Goal: Task Accomplishment & Management: Use online tool/utility

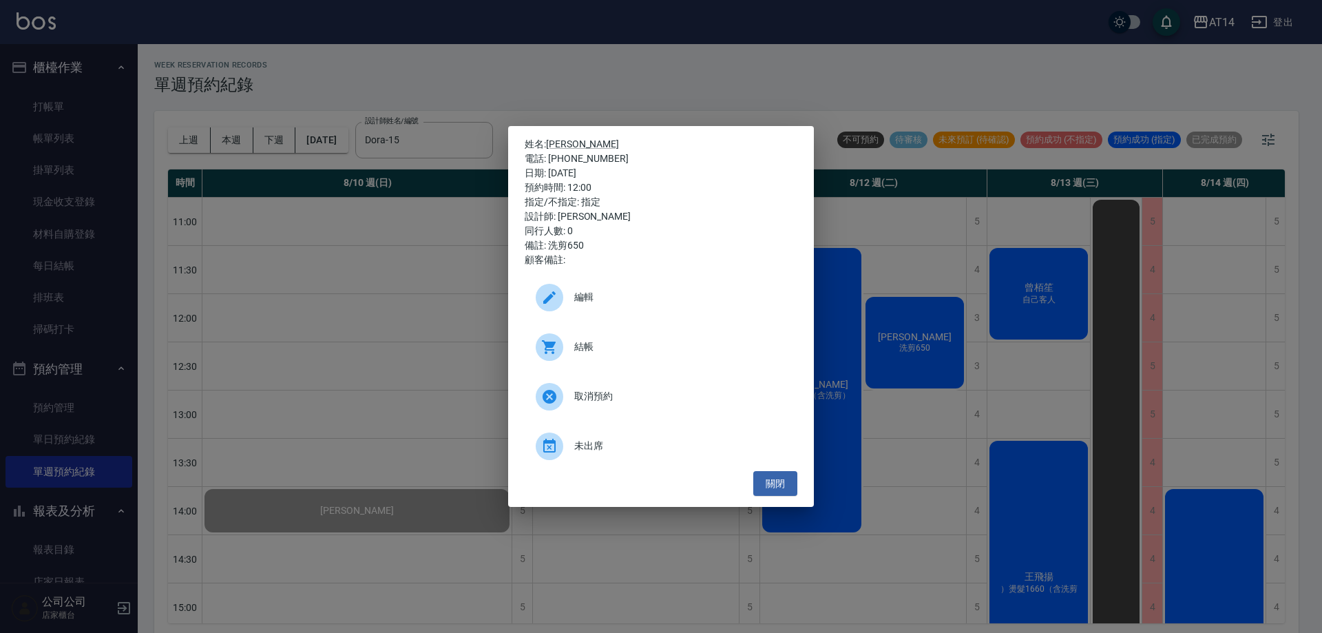
click at [526, 93] on div "姓名: [PERSON_NAME] 電話: [PHONE_NUMBER] 日期: [DATE] 預約時間: 12:00 指定/不指定: 指定 設計師: [PE…" at bounding box center [661, 316] width 1322 height 633
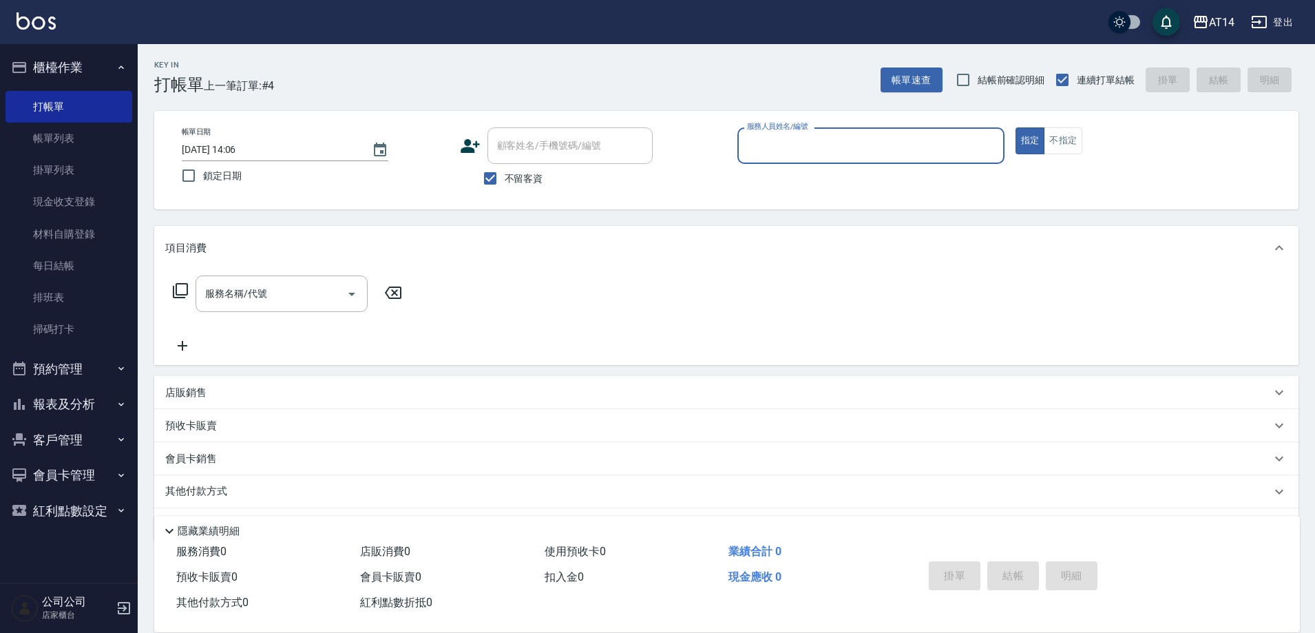
click at [841, 131] on div "服務人員姓名/編號" at bounding box center [870, 145] width 267 height 36
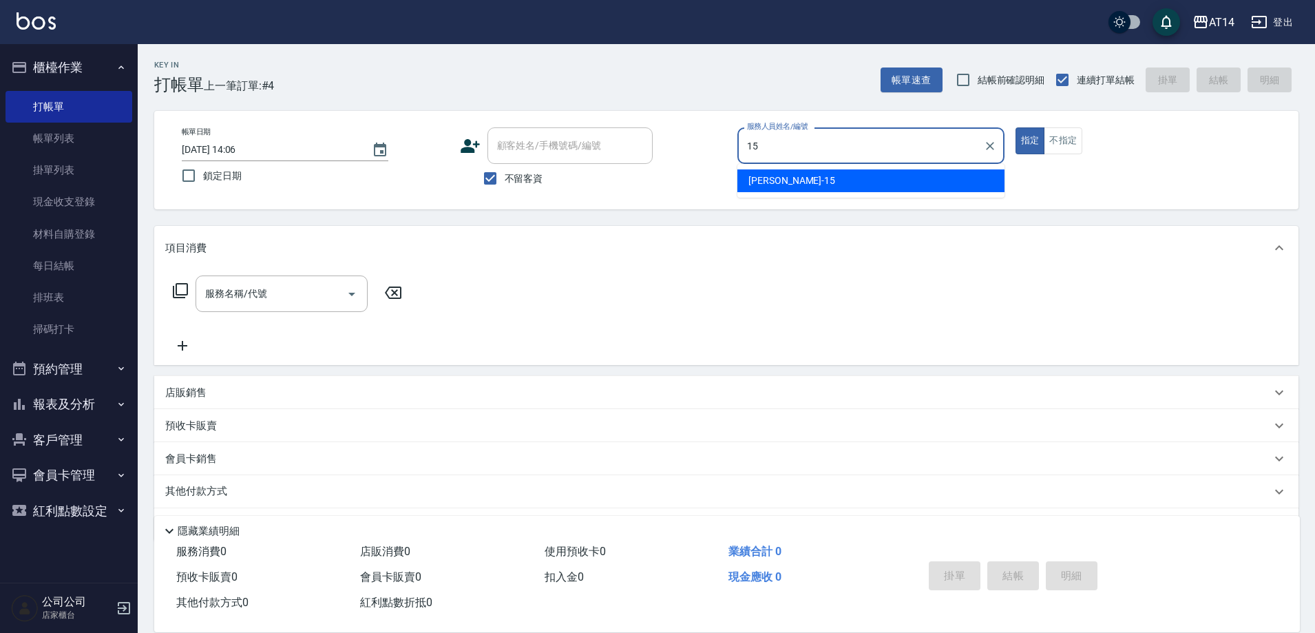
type input "Dora-15"
type button "true"
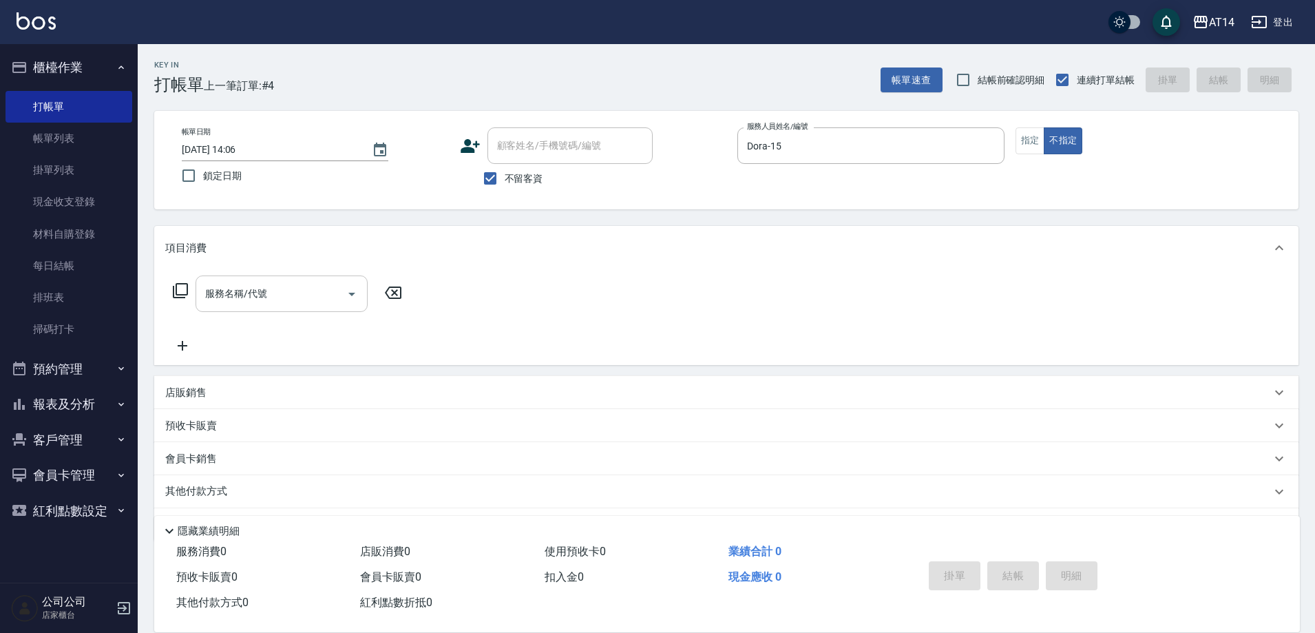
click at [303, 300] on input "服務名稱/代號" at bounding box center [271, 294] width 139 height 24
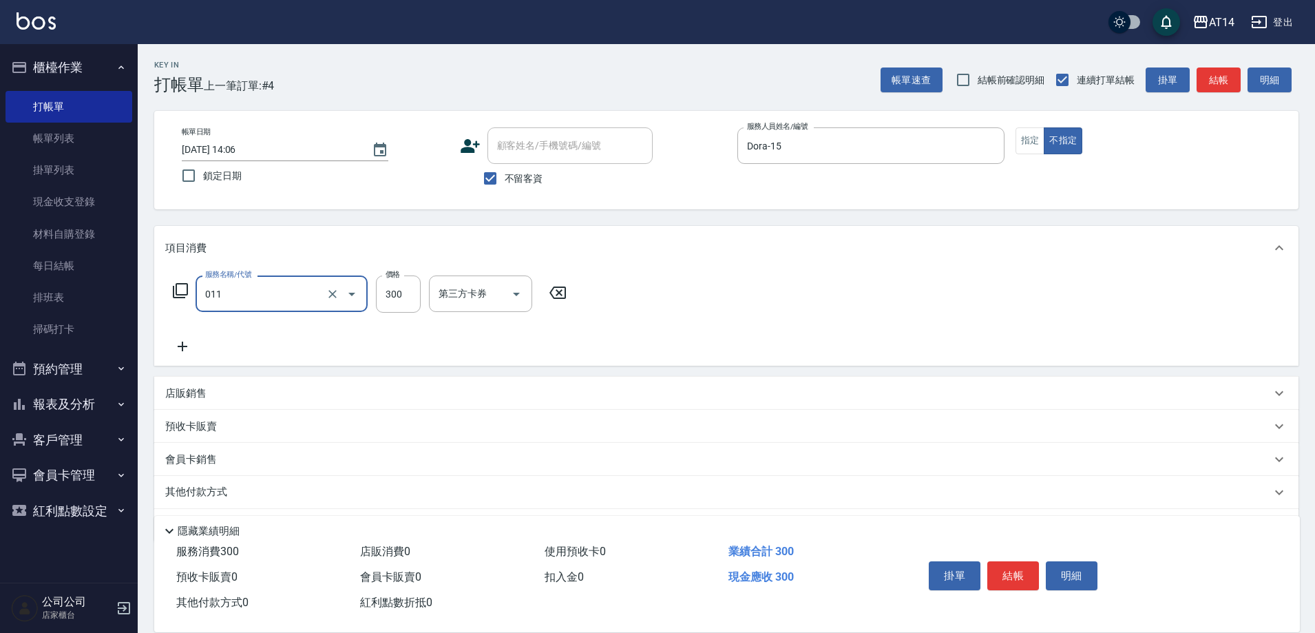
type input "洗髮(011)"
type input "400"
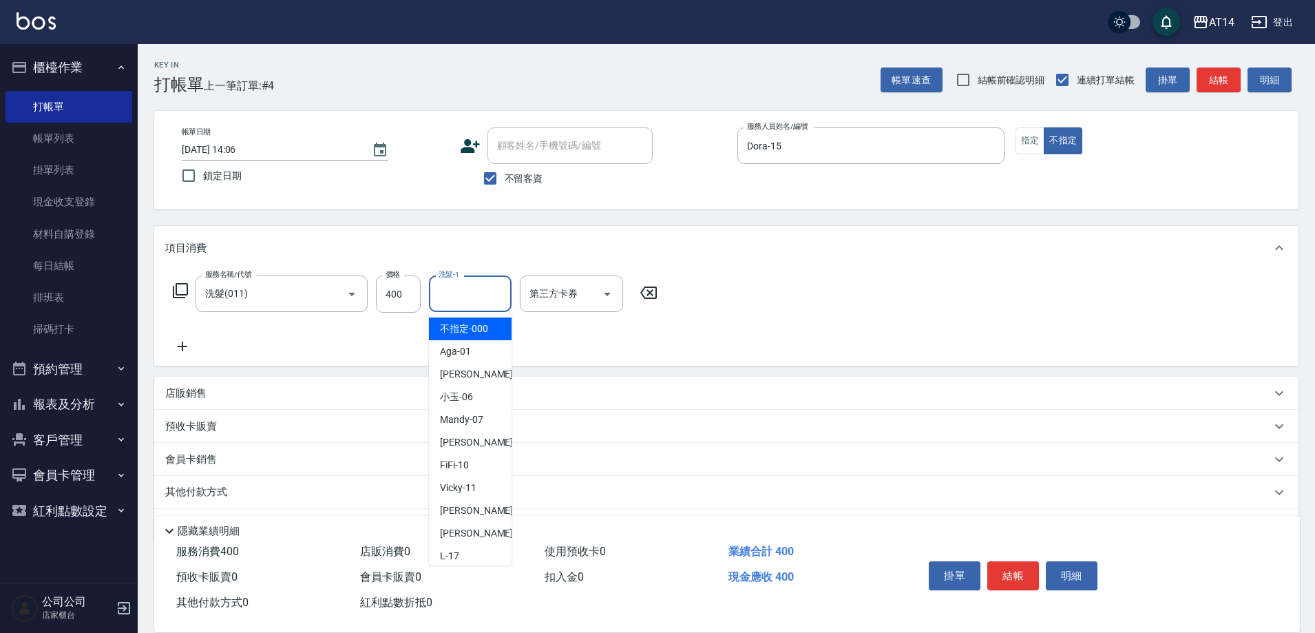
click at [467, 296] on input "洗髮-1" at bounding box center [470, 294] width 70 height 24
type input "Eric-20"
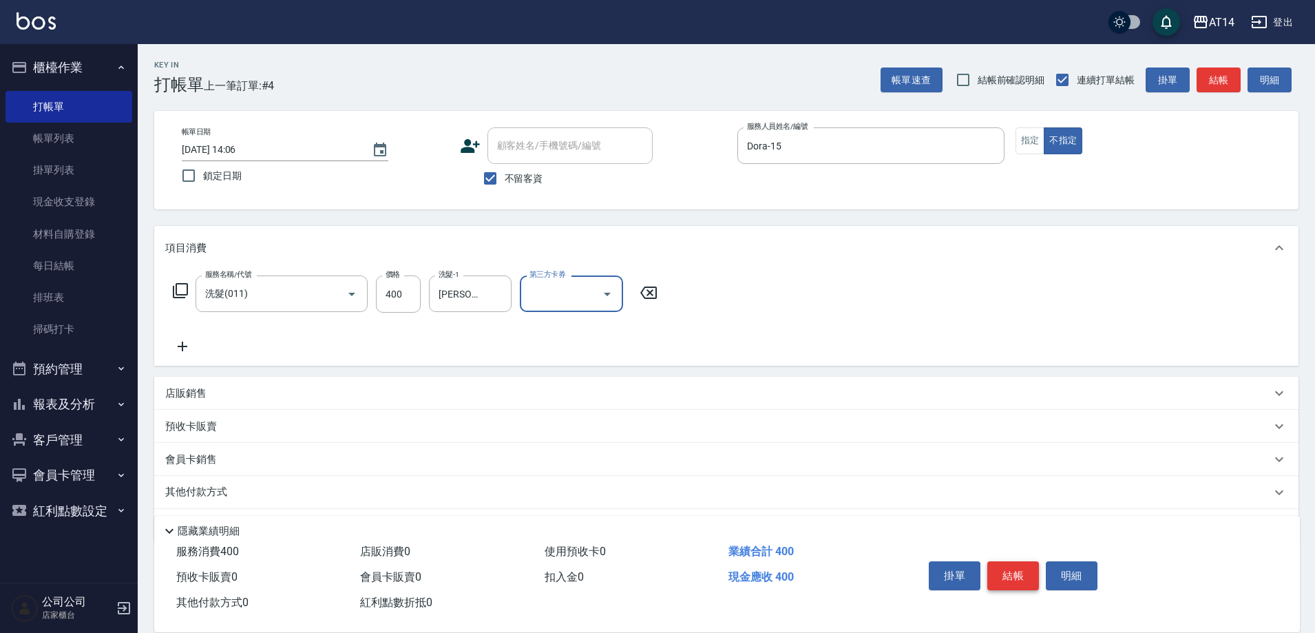
click at [1014, 571] on button "結帳" at bounding box center [1013, 575] width 52 height 29
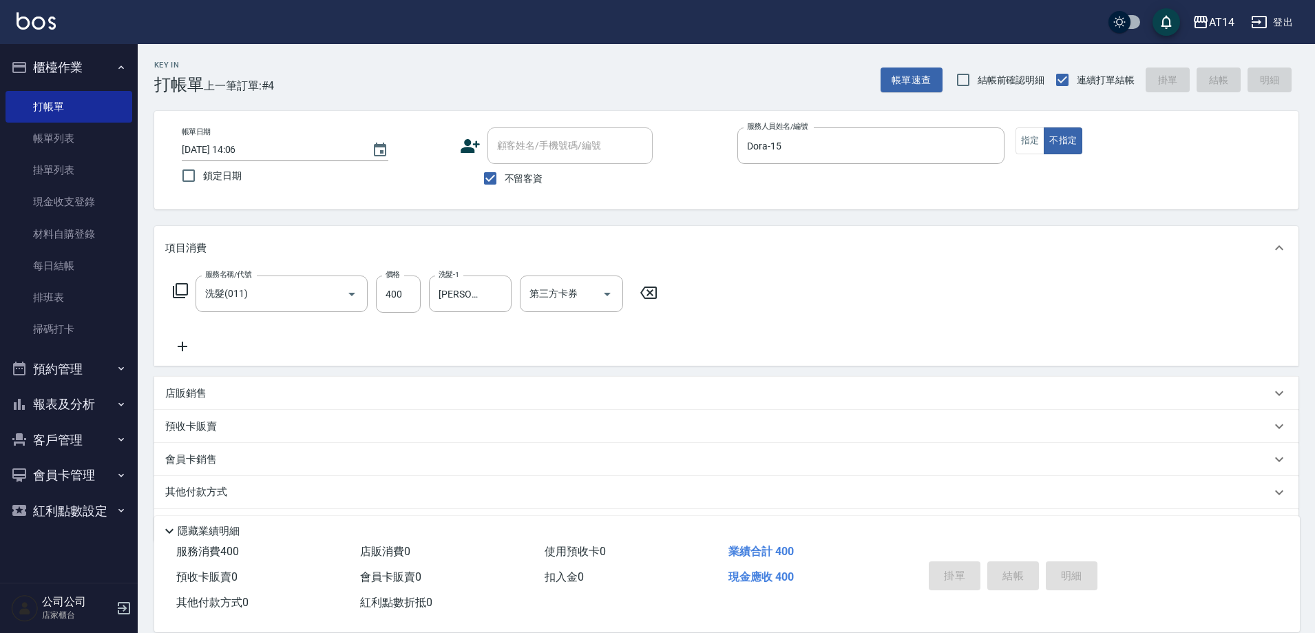
type input "2025/08/12 14:59"
